Goal: Task Accomplishment & Management: Use online tool/utility

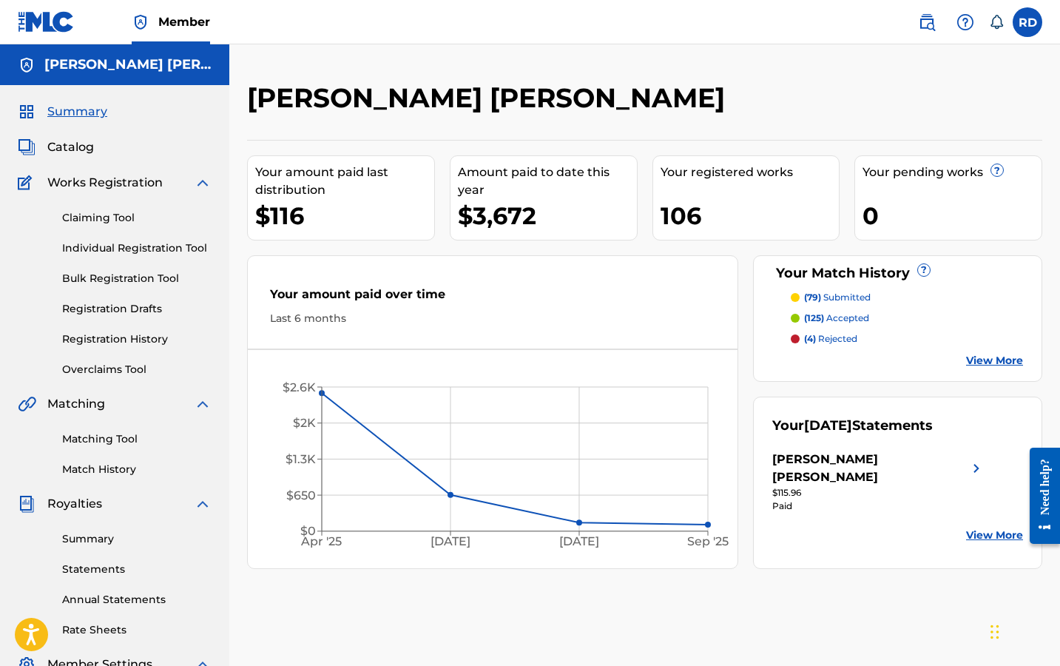
click at [78, 151] on span "Catalog" at bounding box center [70, 147] width 47 height 18
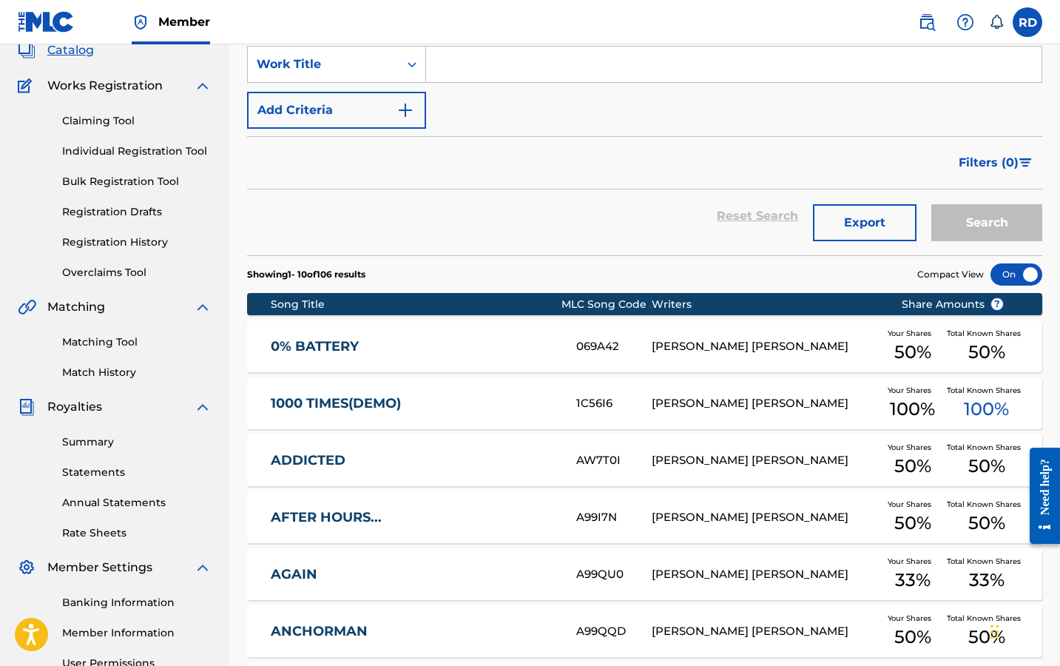
scroll to position [104, 0]
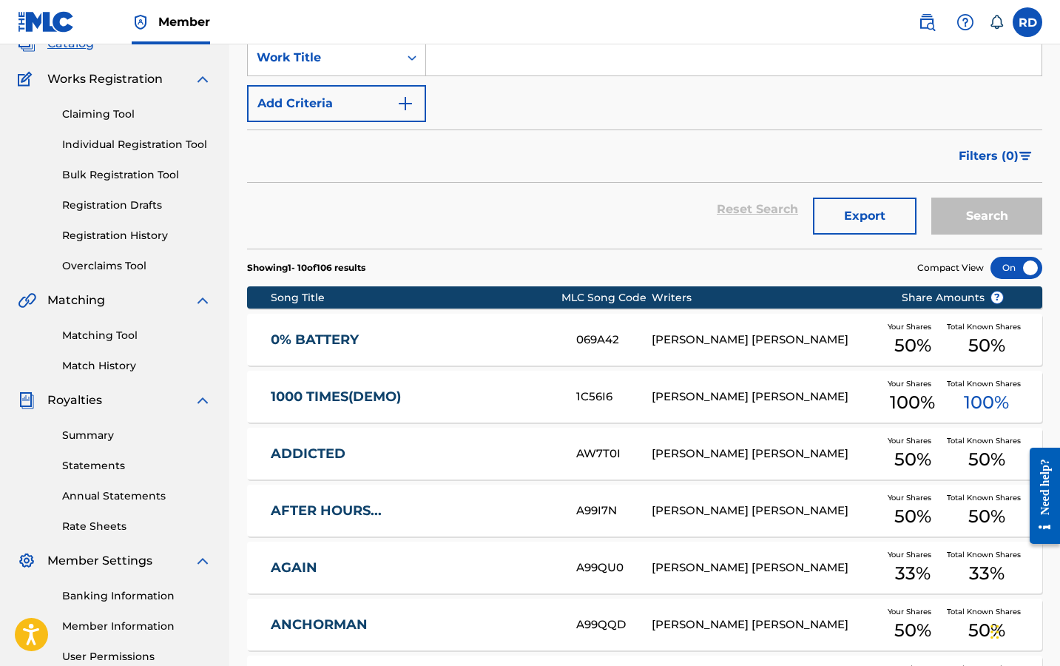
click at [132, 230] on link "Registration History" at bounding box center [136, 236] width 149 height 16
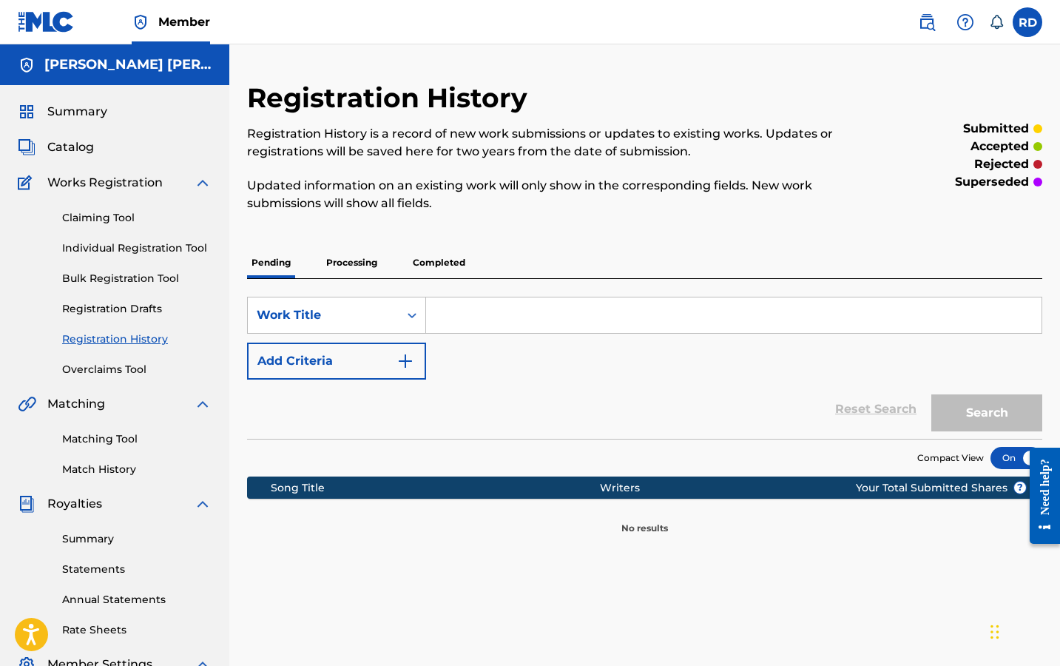
click at [373, 269] on p "Processing" at bounding box center [352, 262] width 60 height 31
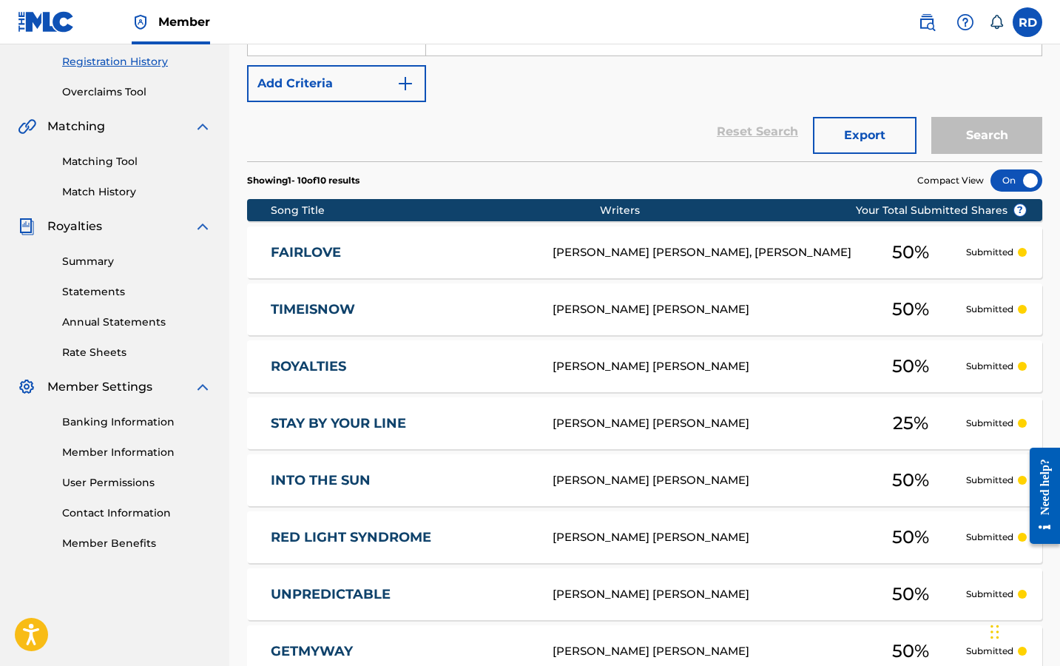
scroll to position [131, 0]
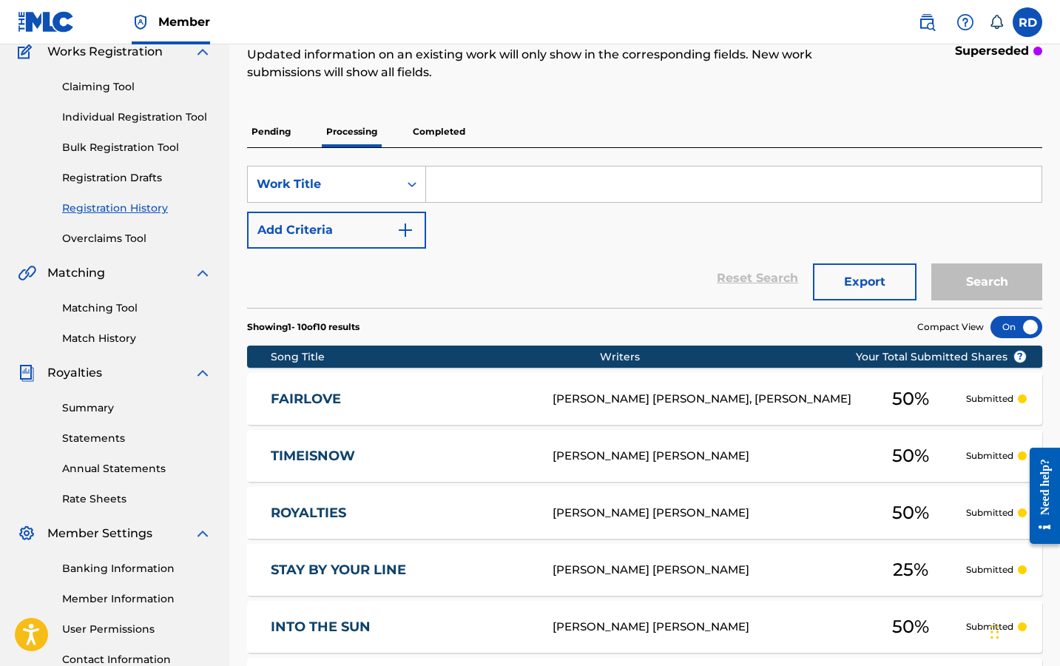
click at [431, 138] on p "Completed" at bounding box center [438, 131] width 61 height 31
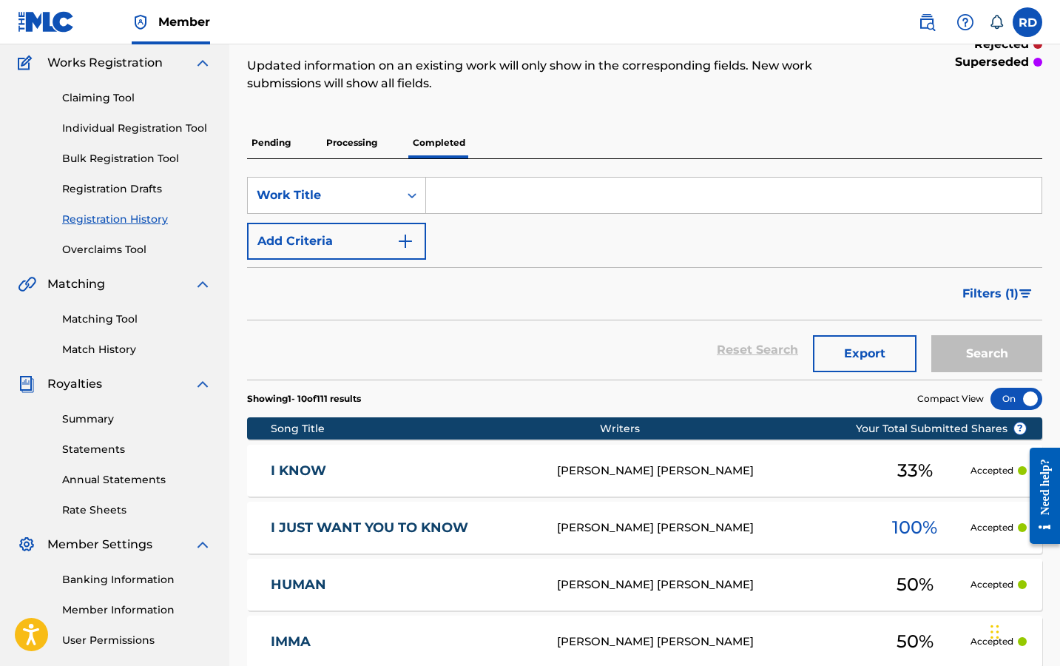
scroll to position [121, 0]
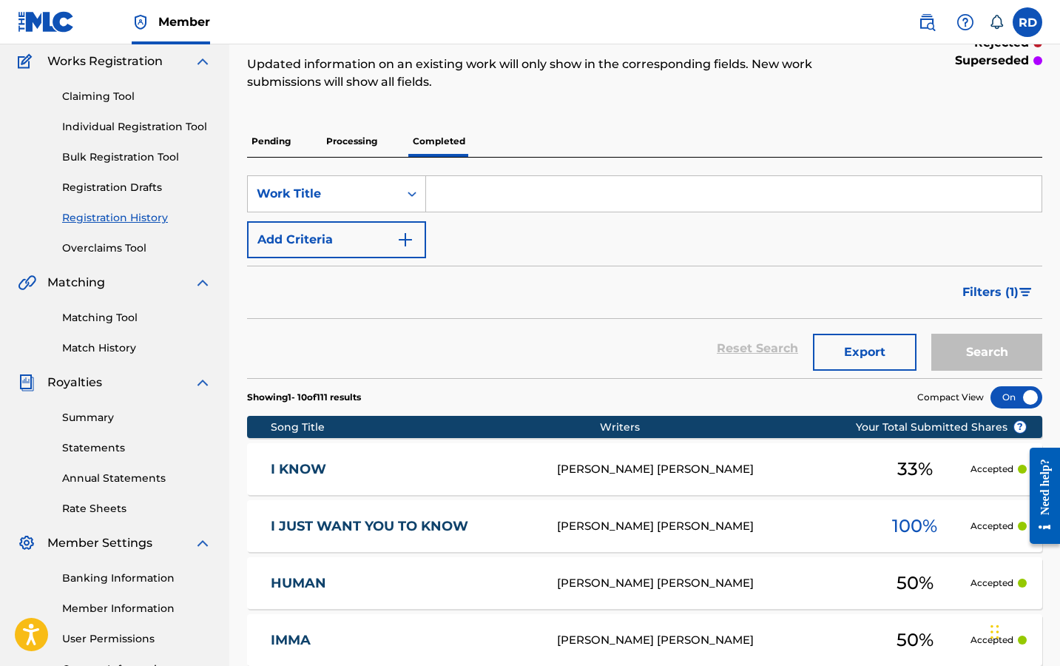
click at [108, 325] on link "Matching Tool" at bounding box center [136, 318] width 149 height 16
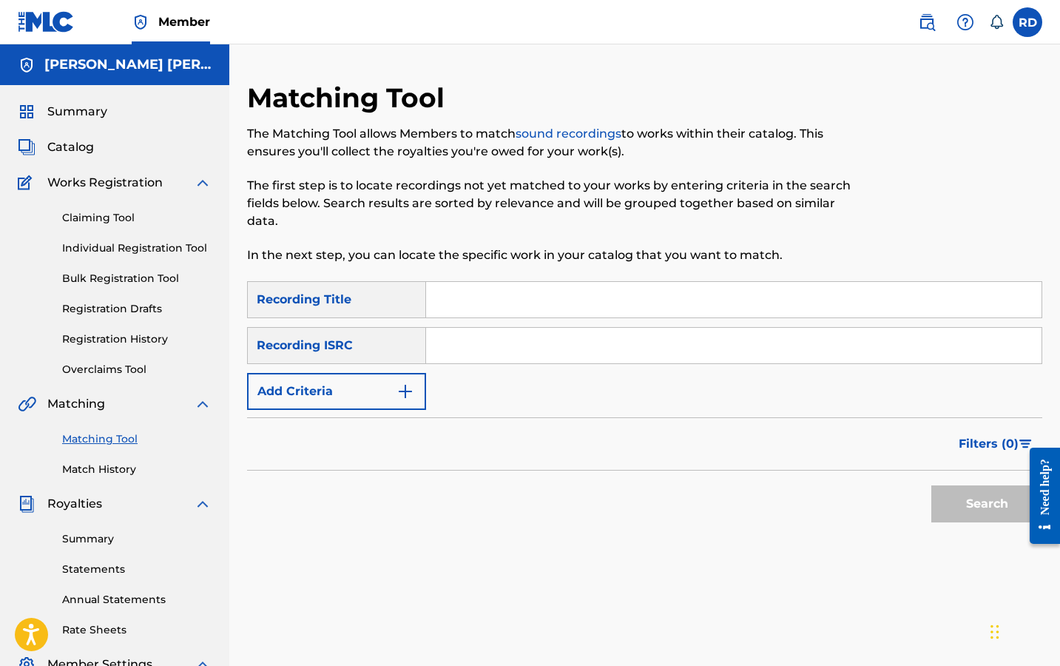
click at [473, 311] on input "Search Form" at bounding box center [734, 300] width 616 height 36
type input "I JUST WANT YOU TO KNOW"
click at [401, 388] on img "Search Form" at bounding box center [406, 392] width 18 height 18
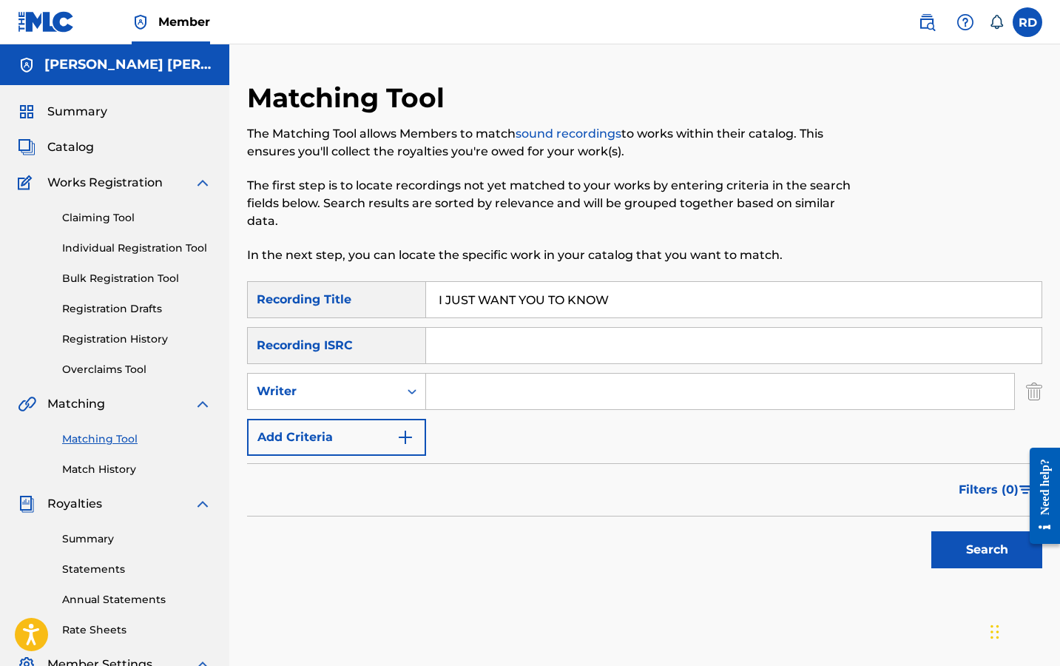
click at [465, 390] on input "Search Form" at bounding box center [720, 392] width 588 height 36
type input "R"
click at [359, 400] on div "Writer" at bounding box center [323, 391] width 151 height 28
click at [361, 429] on div "Recording Artist" at bounding box center [337, 428] width 178 height 37
click at [480, 420] on div "SearchWithCriteria86dd098f-6061-43d3-b376-2e3f5bdb9c77 Recording Title I JUST W…" at bounding box center [644, 368] width 795 height 175
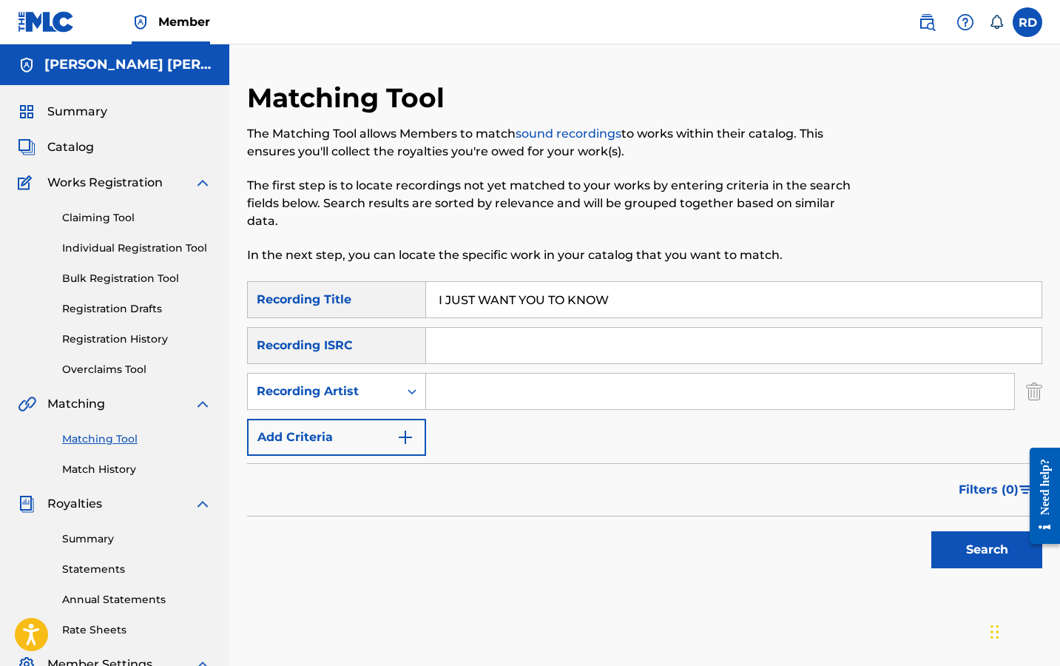
click at [485, 411] on div "SearchWithCriteria86dd098f-6061-43d3-b376-2e3f5bdb9c77 Recording Title I JUST W…" at bounding box center [644, 368] width 795 height 175
click at [485, 406] on input "Search Form" at bounding box center [720, 392] width 588 height 36
click at [987, 550] on button "Search" at bounding box center [987, 549] width 111 height 37
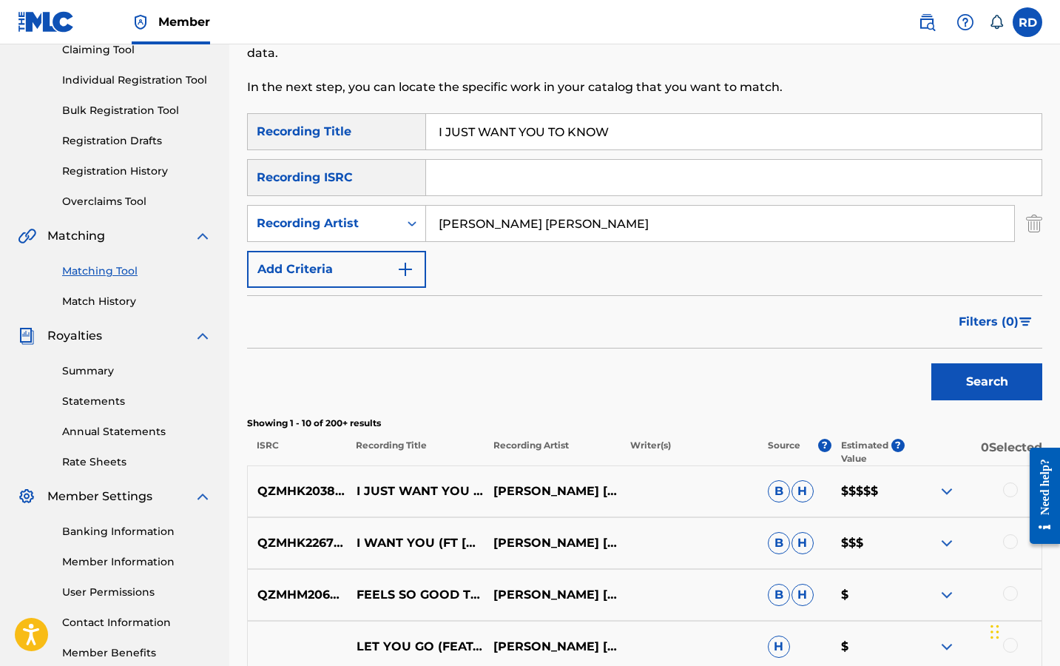
scroll to position [178, 0]
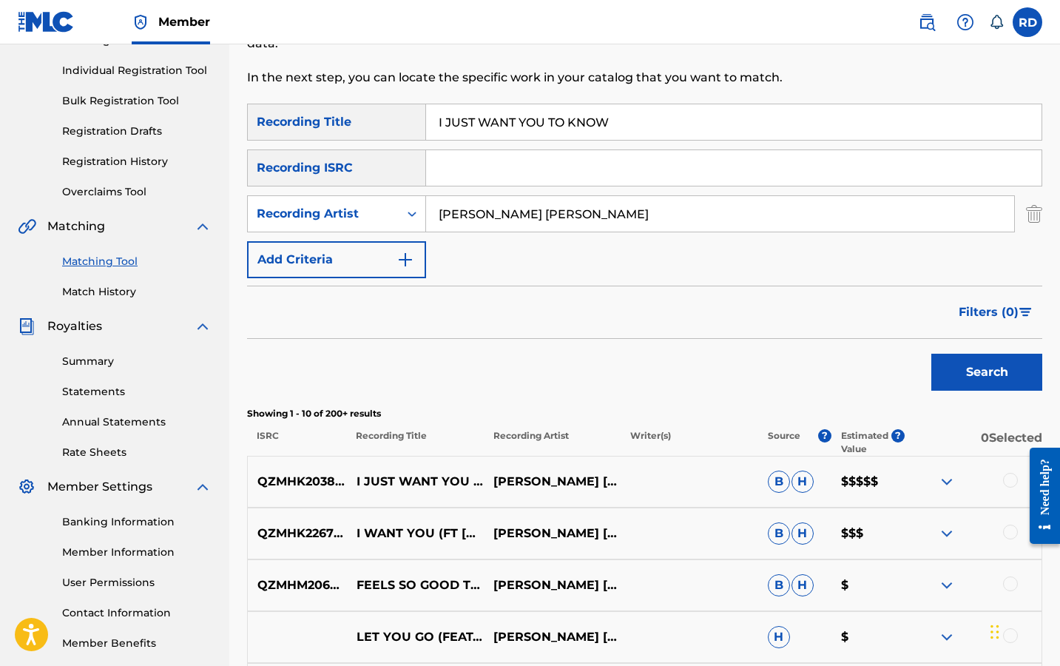
type input "ROMMEL ALEXANDER Donald"
click at [1012, 485] on div at bounding box center [1010, 480] width 15 height 15
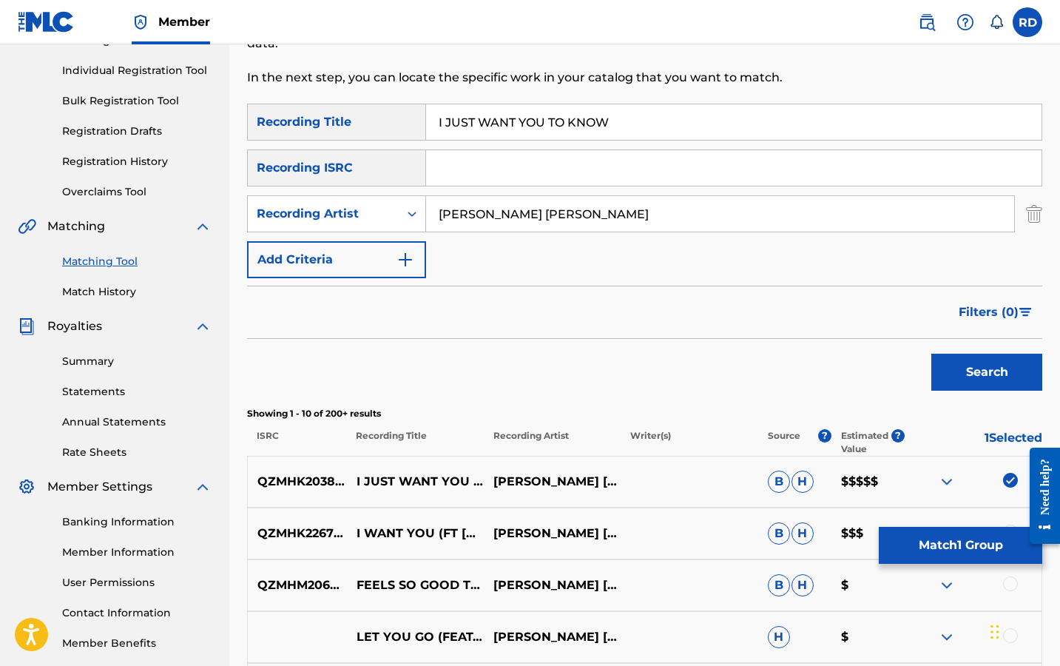
click at [977, 545] on button "Match 1 Group" at bounding box center [961, 545] width 164 height 37
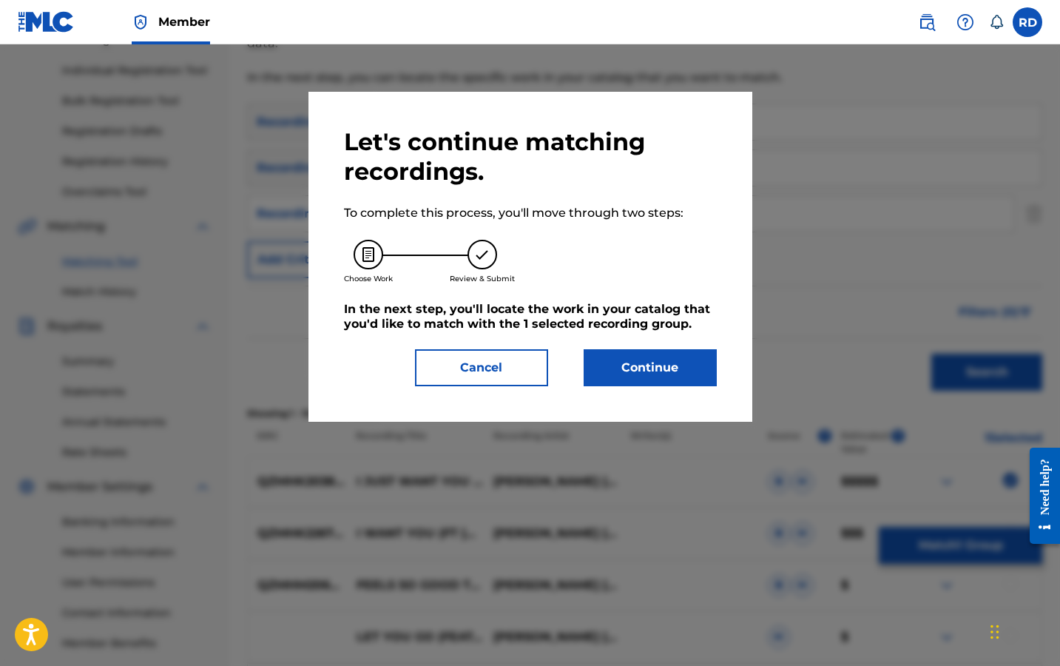
click at [684, 363] on button "Continue" at bounding box center [650, 367] width 133 height 37
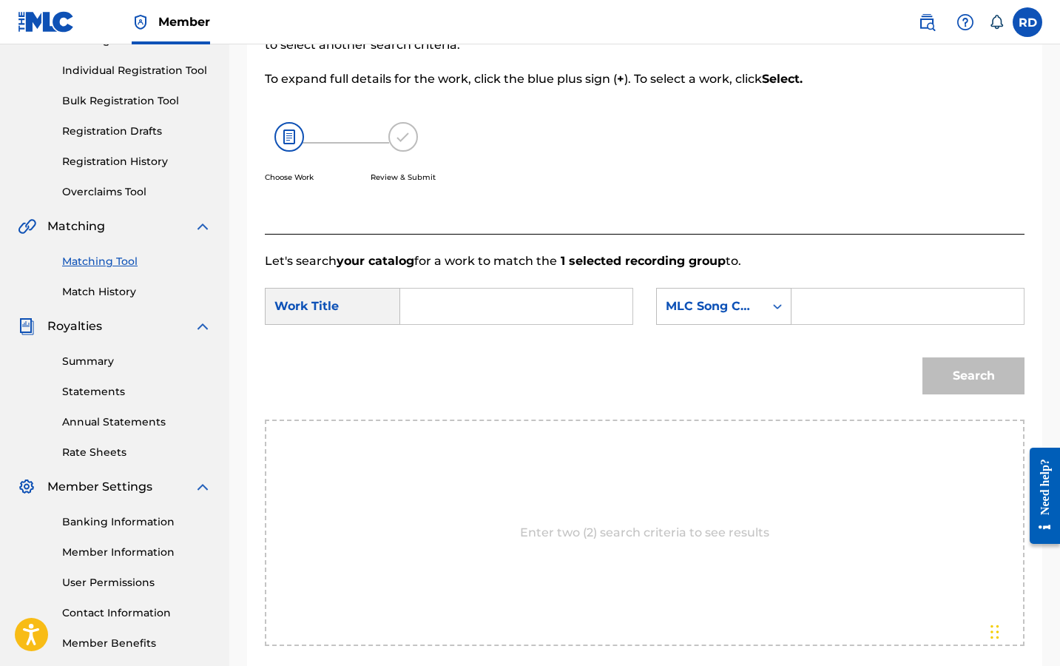
click at [545, 299] on input "Search Form" at bounding box center [516, 307] width 207 height 36
click at [442, 374] on span "st want you to know" at bounding box center [441, 392] width 33 height 85
type input "i just want you to know"
click at [719, 296] on div "MLC Song Code" at bounding box center [710, 306] width 107 height 28
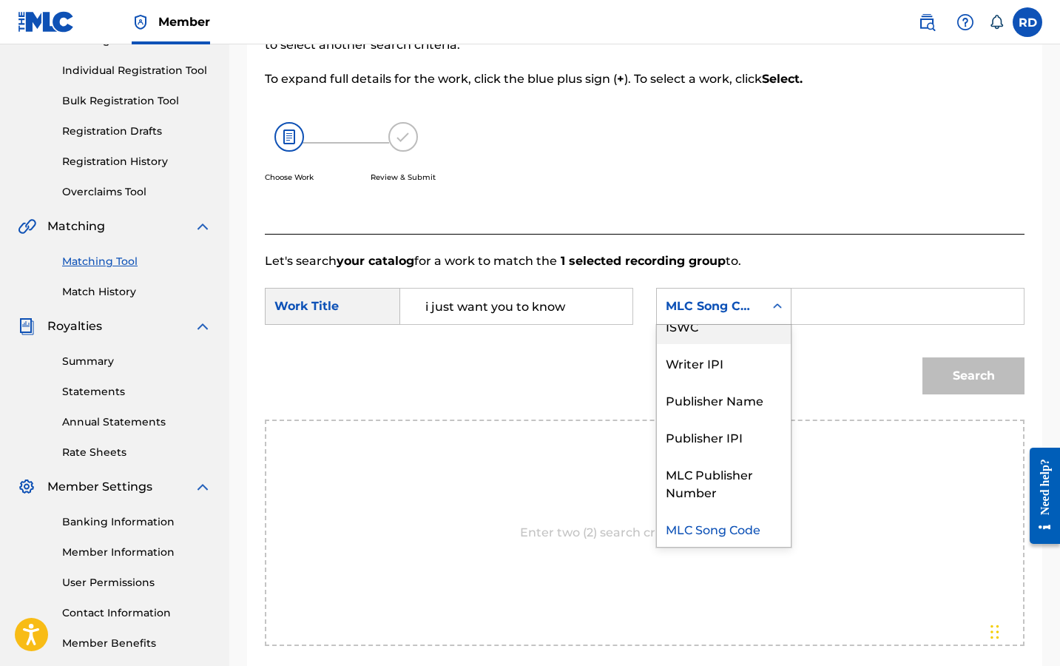
scroll to position [0, 0]
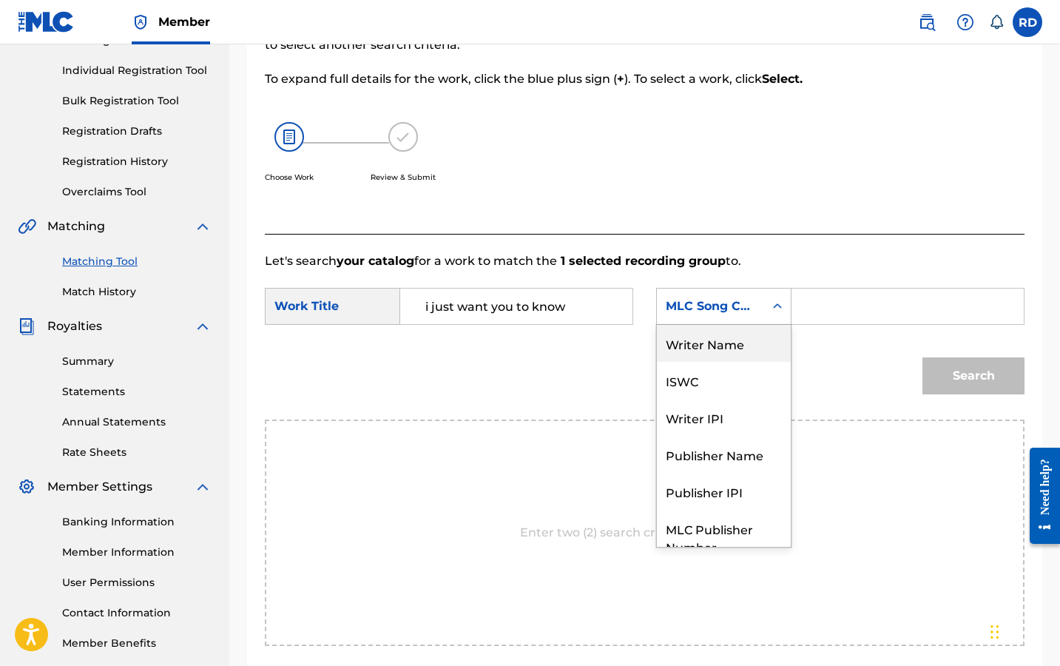
click at [728, 342] on div "Writer Name" at bounding box center [724, 343] width 134 height 37
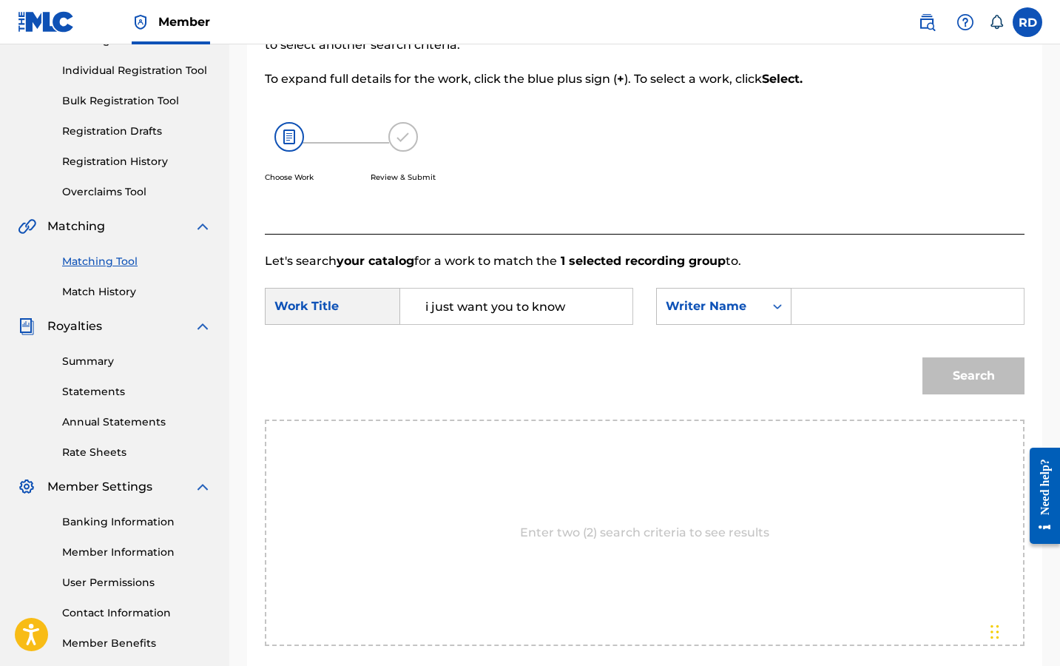
click at [827, 313] on input "Search Form" at bounding box center [907, 307] width 207 height 36
type input "rommel"
click at [974, 376] on button "Search" at bounding box center [974, 375] width 102 height 37
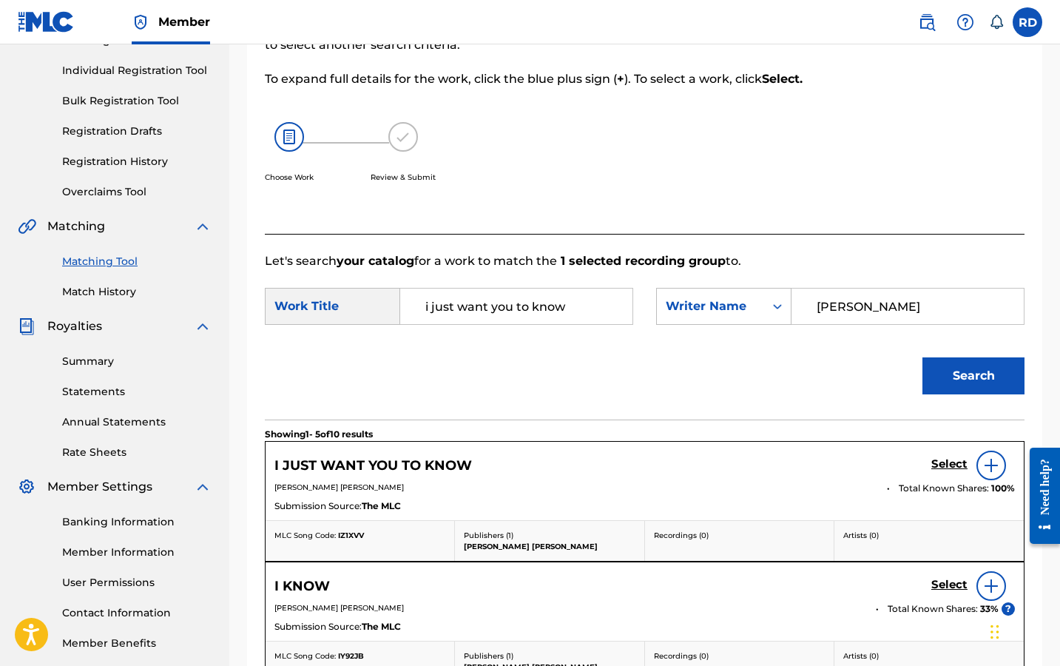
click at [940, 462] on h5 "Select" at bounding box center [950, 464] width 36 height 14
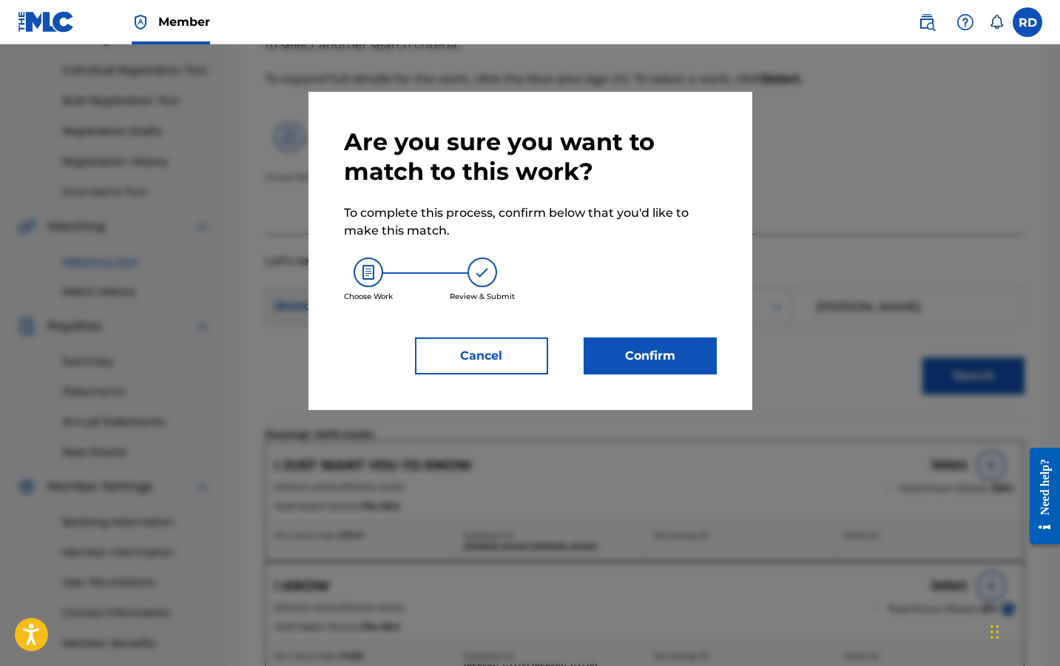
click at [634, 354] on button "Confirm" at bounding box center [650, 355] width 133 height 37
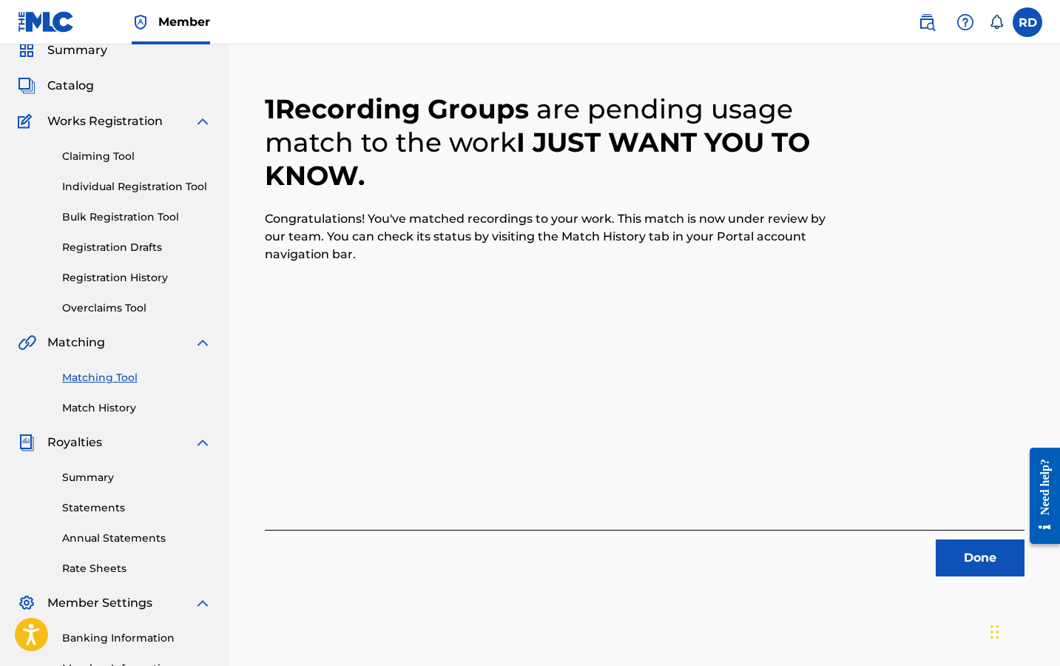
scroll to position [36, 0]
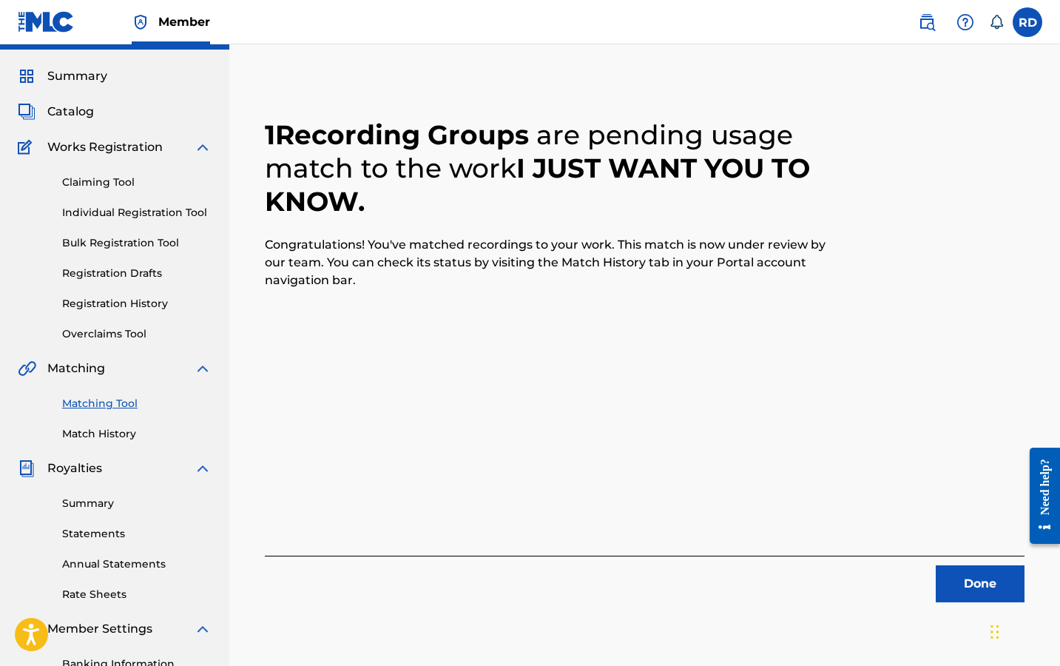
click at [980, 594] on button "Done" at bounding box center [980, 583] width 89 height 37
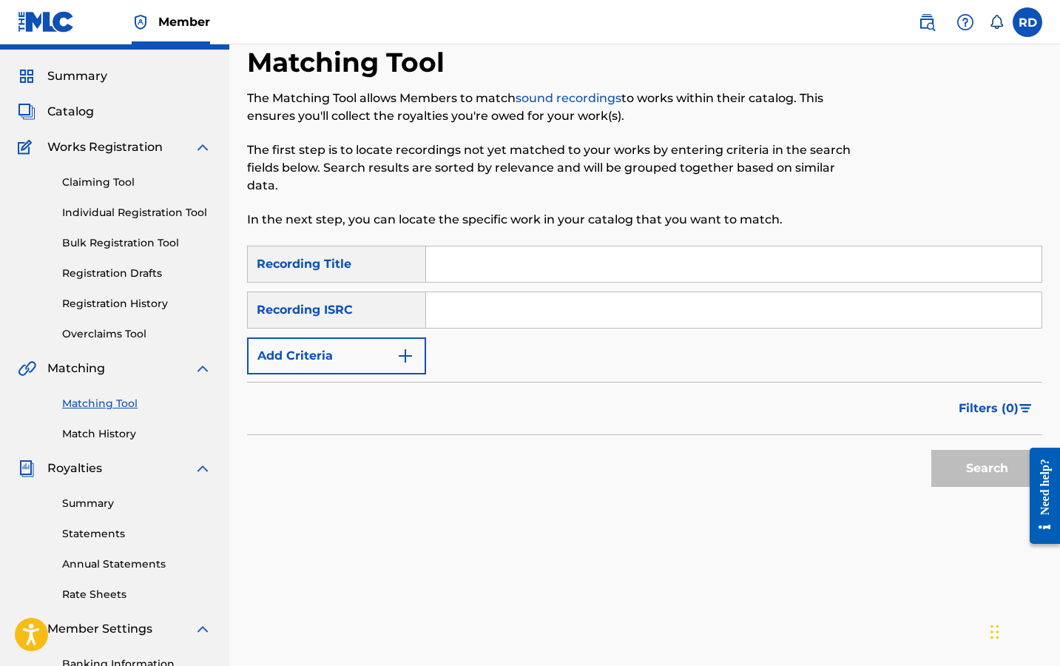
click at [540, 272] on input "Search Form" at bounding box center [734, 264] width 616 height 36
type input "I just want you to know"
click at [373, 376] on form "SearchWithCriteria86dd098f-6061-43d3-b376-2e3f5bdb9c77 Recording Title I just w…" at bounding box center [644, 370] width 795 height 249
click at [371, 375] on form "SearchWithCriteria86dd098f-6061-43d3-b376-2e3f5bdb9c77 Recording Title I just w…" at bounding box center [644, 370] width 795 height 249
click at [382, 353] on button "Add Criteria" at bounding box center [336, 355] width 179 height 37
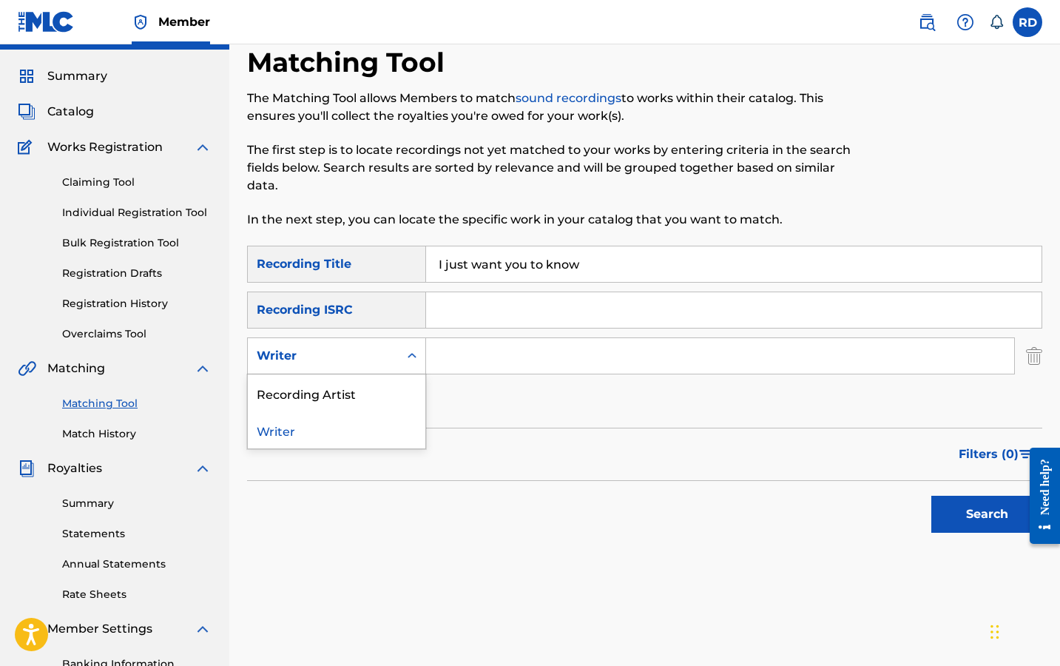
click at [391, 362] on div "Writer" at bounding box center [323, 356] width 151 height 28
click at [390, 381] on div "Recording Artist" at bounding box center [337, 392] width 178 height 37
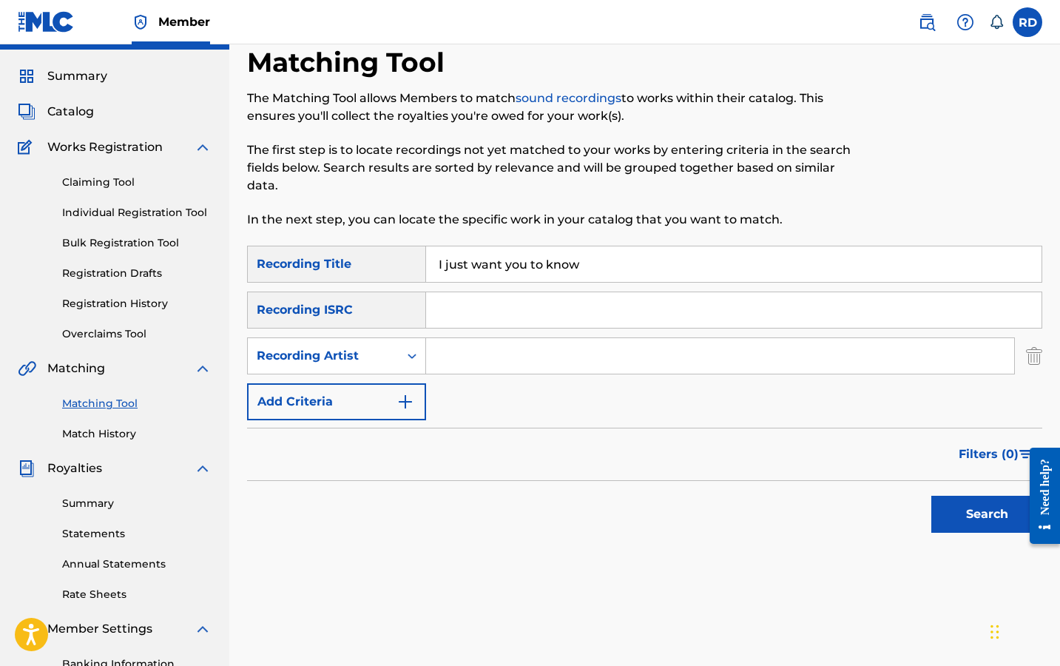
click at [452, 356] on input "Search Form" at bounding box center [720, 356] width 588 height 36
click at [987, 514] on button "Search" at bounding box center [987, 514] width 111 height 37
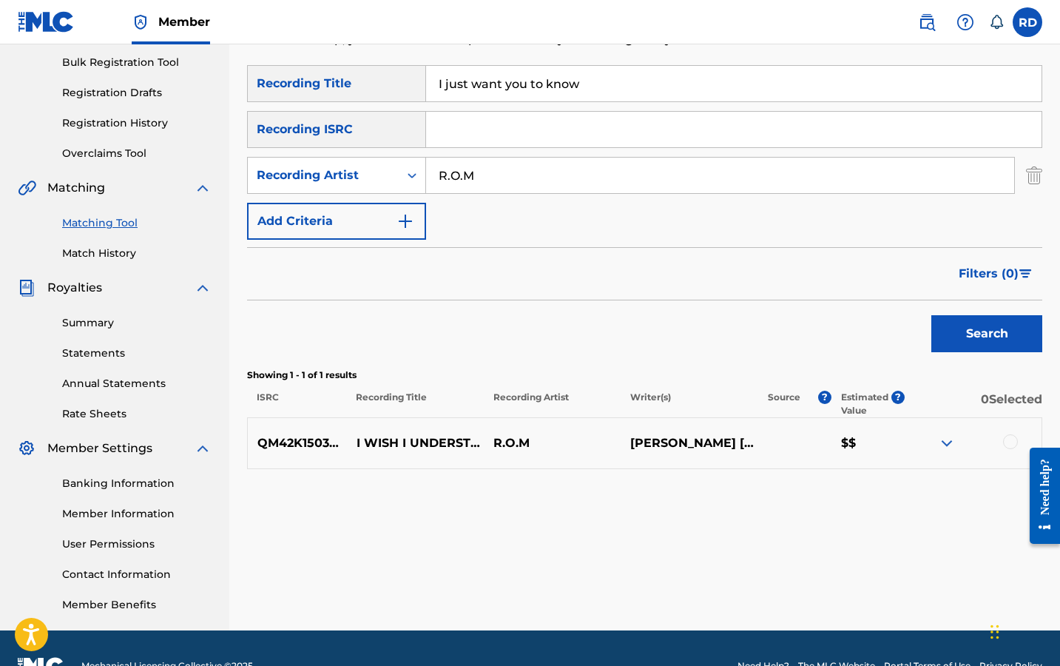
scroll to position [222, 0]
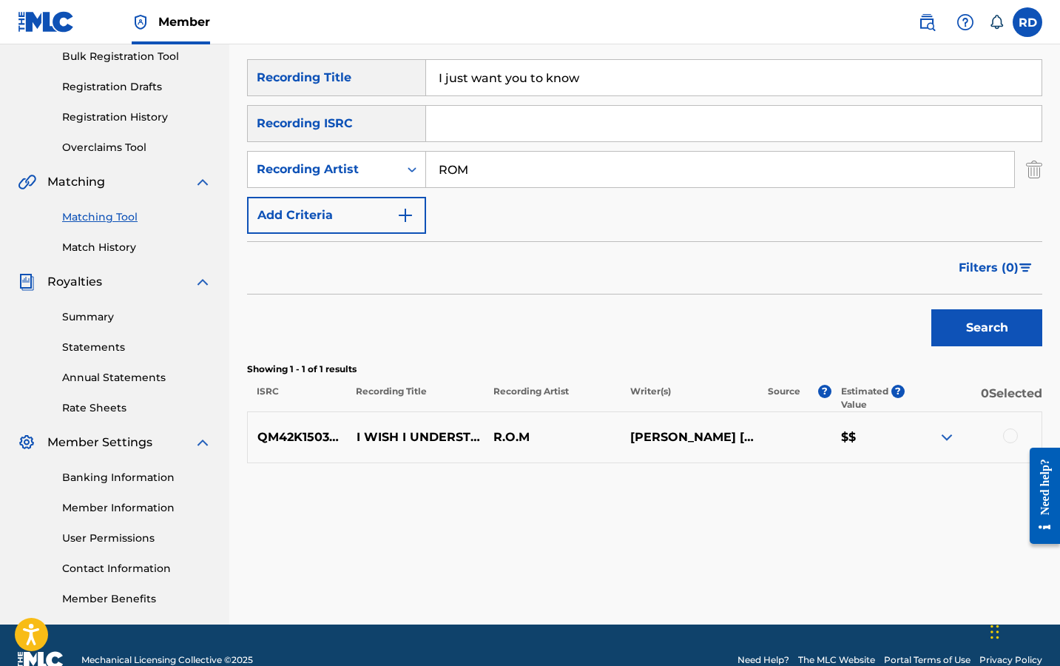
click at [987, 328] on button "Search" at bounding box center [987, 327] width 111 height 37
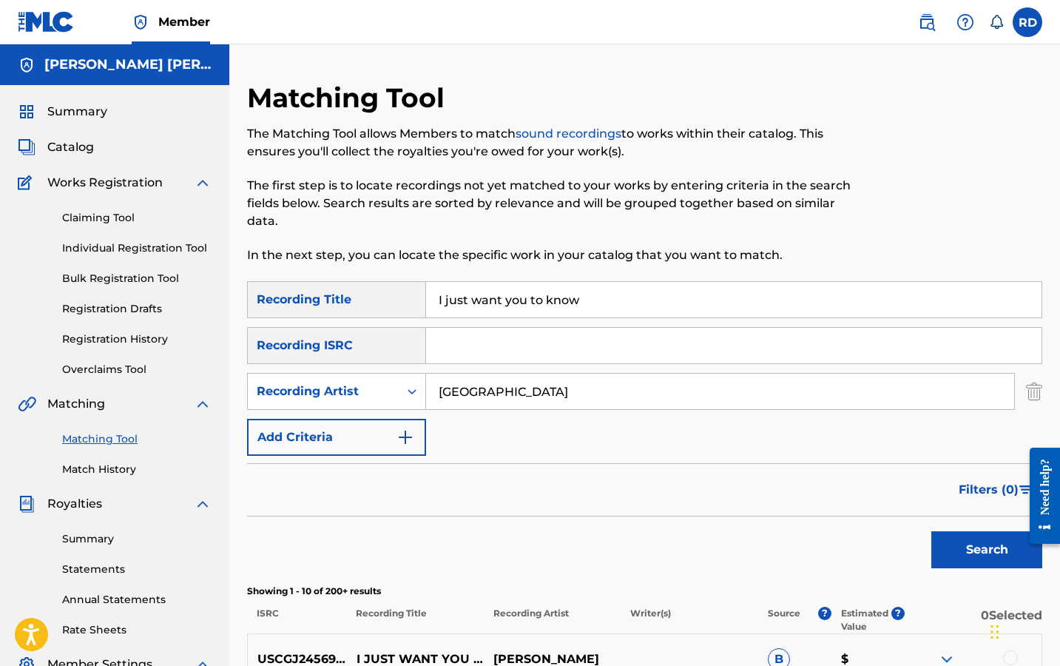
scroll to position [0, 0]
type input "ROME"
click at [95, 104] on span "Summary" at bounding box center [77, 112] width 60 height 18
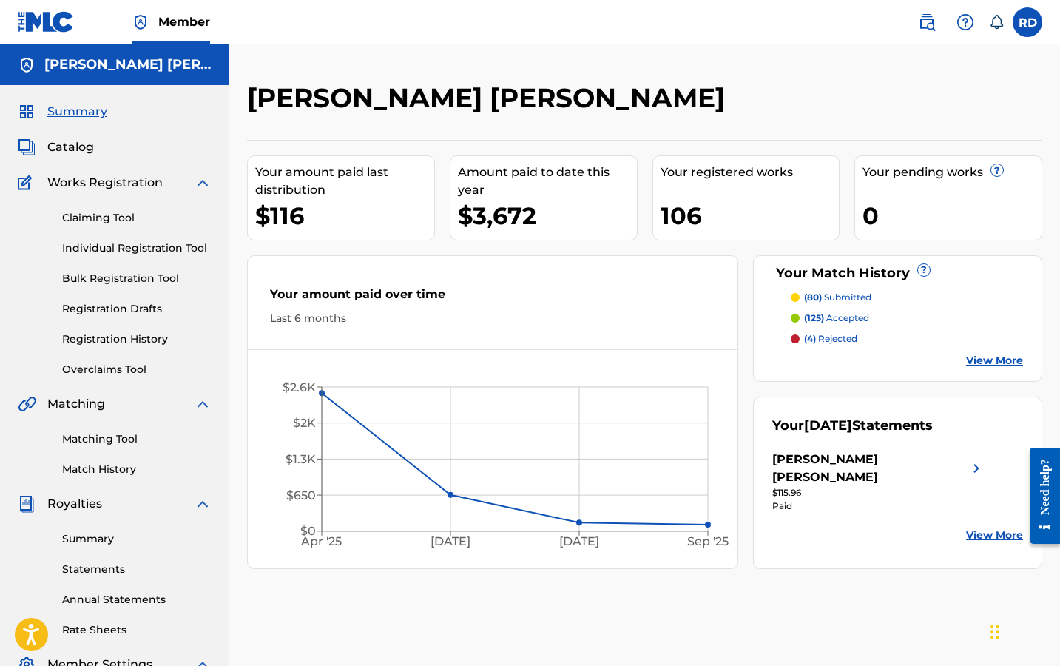
click at [844, 293] on p "(80) submitted" at bounding box center [837, 297] width 67 height 13
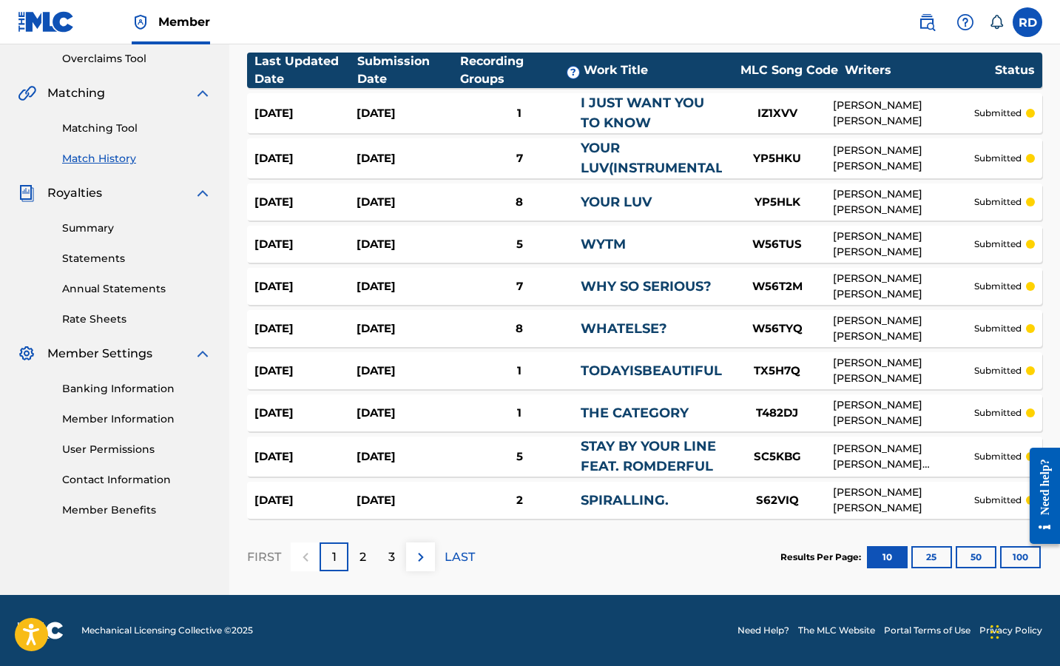
scroll to position [311, 0]
click at [344, 542] on div "FIRST 1 2 3 LAST" at bounding box center [361, 557] width 228 height 76
click at [349, 545] on div "2" at bounding box center [363, 556] width 29 height 29
click at [1008, 559] on button "100" at bounding box center [1020, 557] width 41 height 22
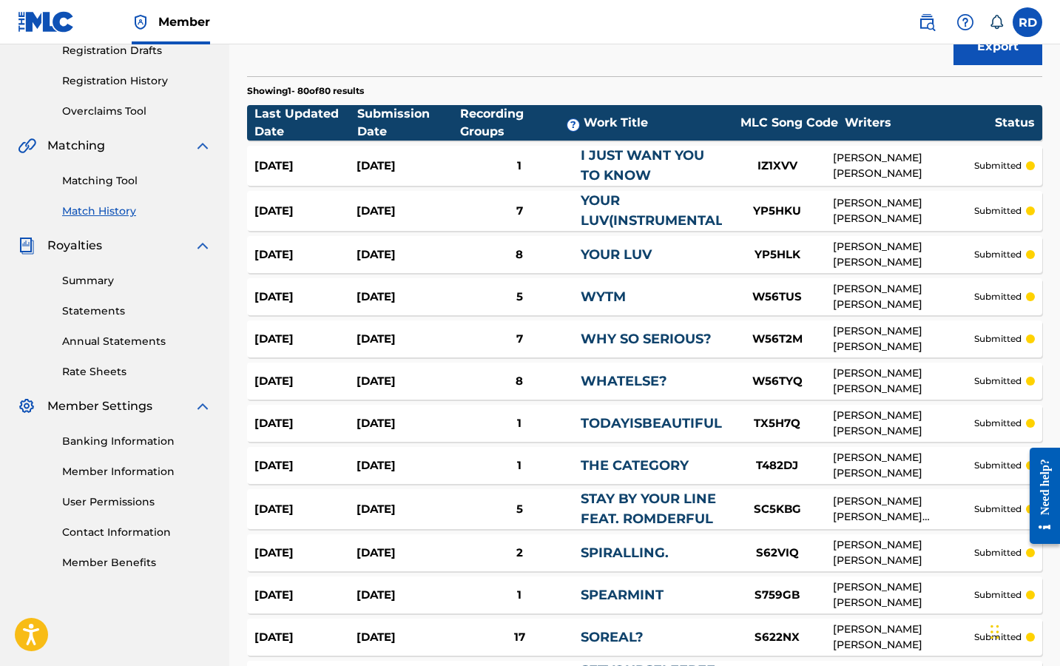
scroll to position [357, 0]
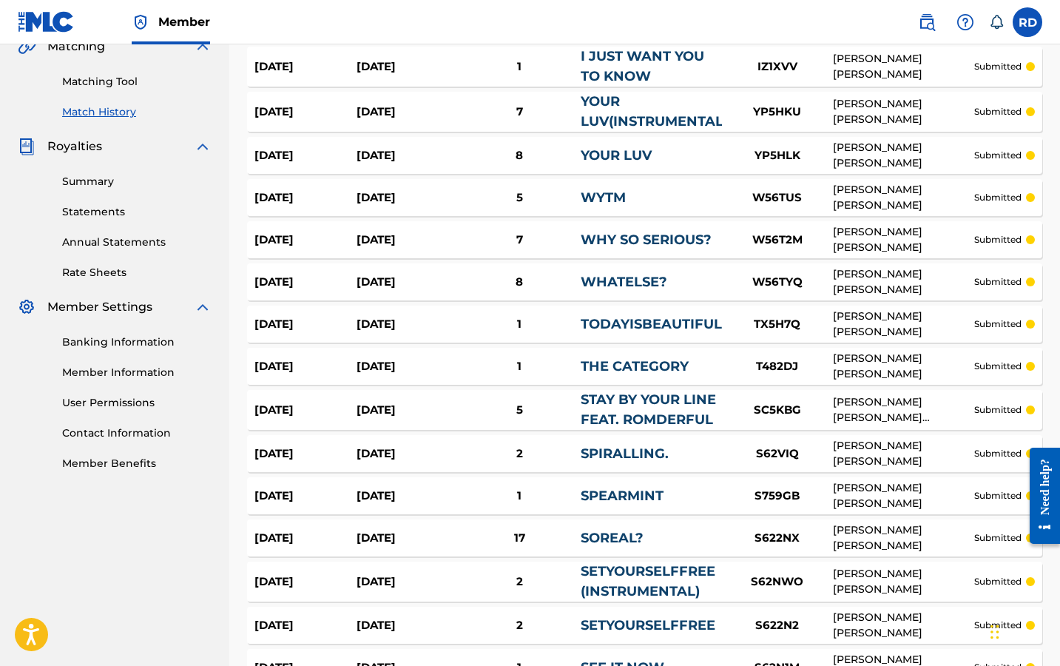
click at [613, 530] on link "SOREAL?" at bounding box center [612, 538] width 63 height 16
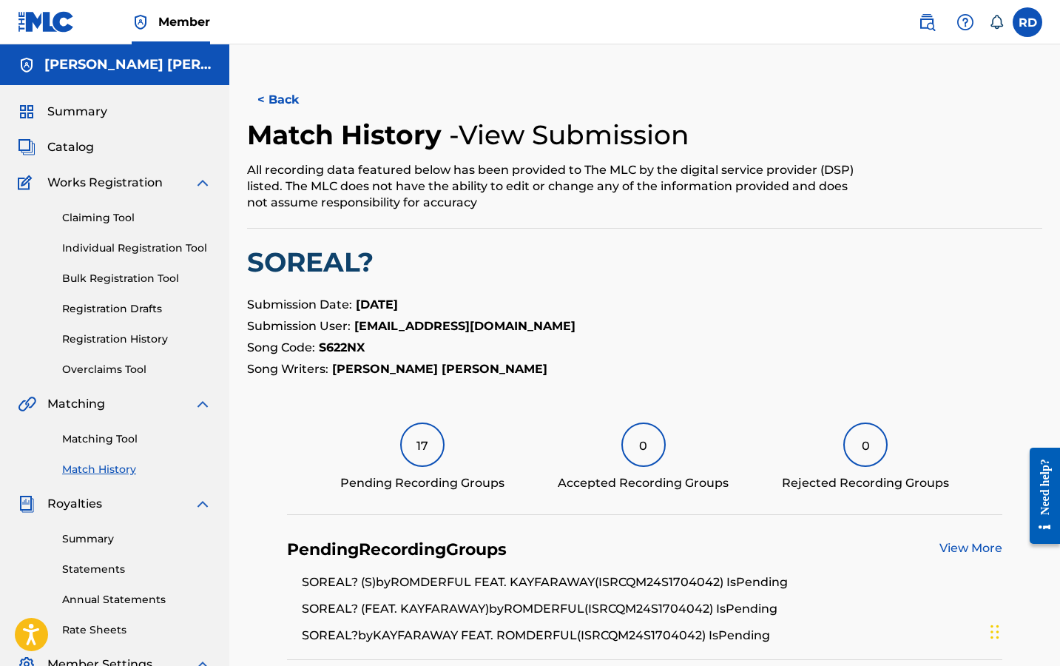
click at [116, 106] on div "Summary" at bounding box center [115, 112] width 194 height 18
click at [98, 113] on span "Summary" at bounding box center [77, 112] width 60 height 18
